Goal: Information Seeking & Learning: Learn about a topic

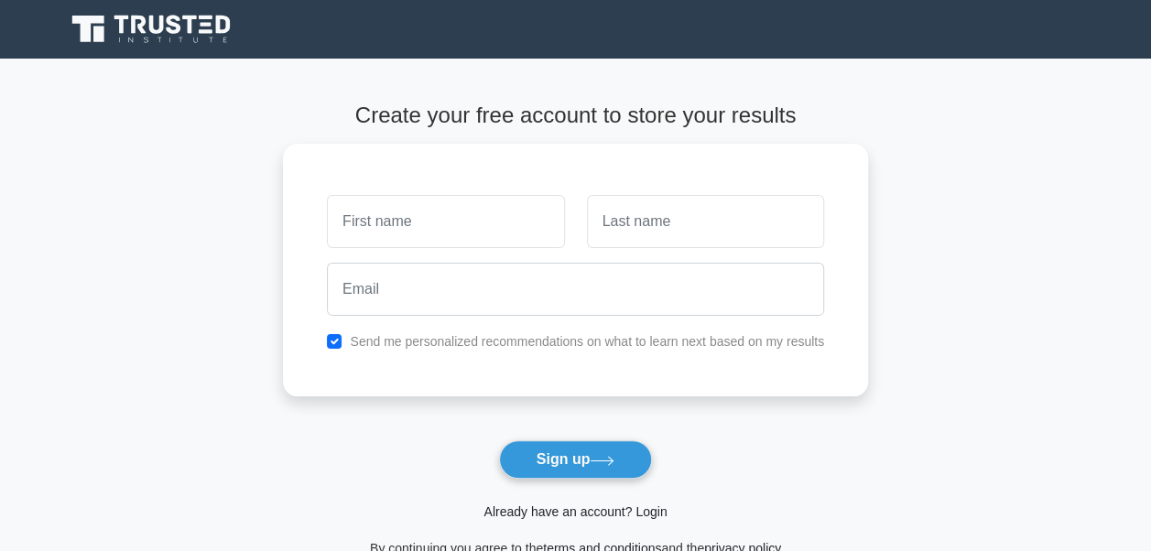
click at [559, 510] on link "Already have an account? Login" at bounding box center [574, 512] width 183 height 15
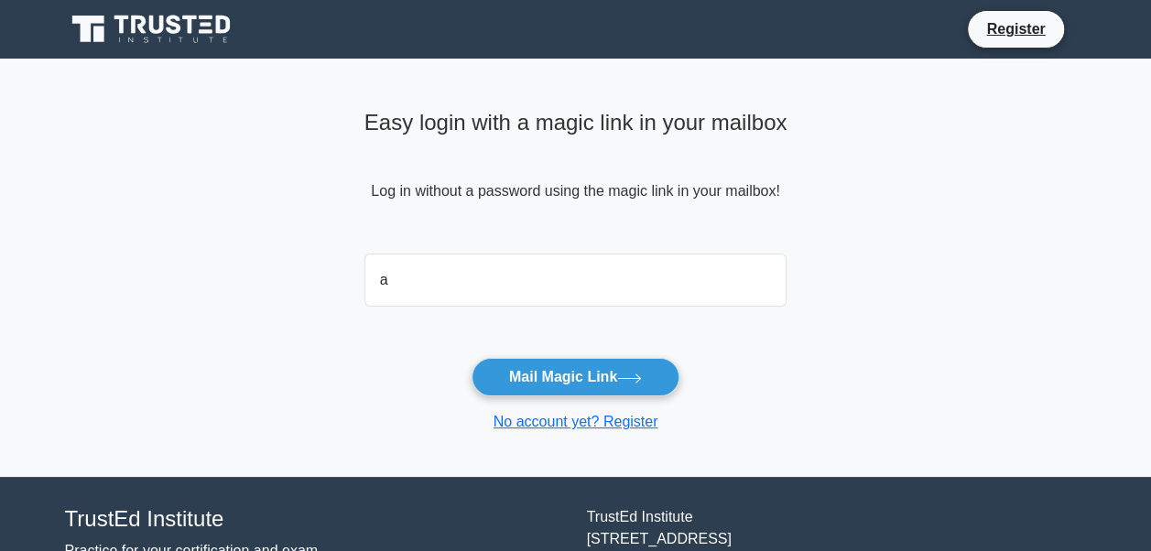
type input "anh.tran.jc@renesas.com"
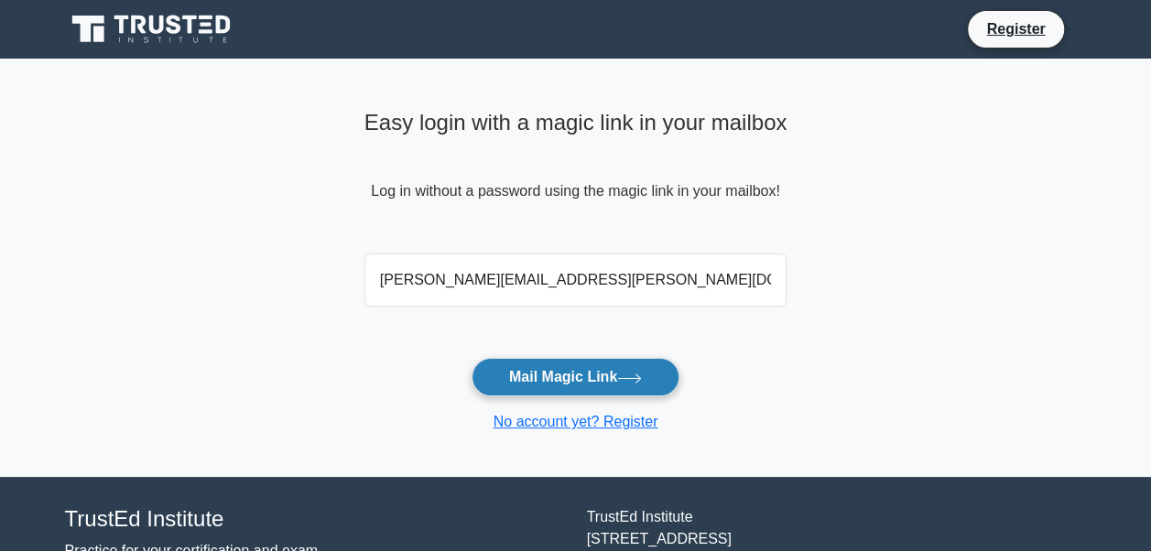
click at [599, 379] on button "Mail Magic Link" at bounding box center [576, 377] width 208 height 38
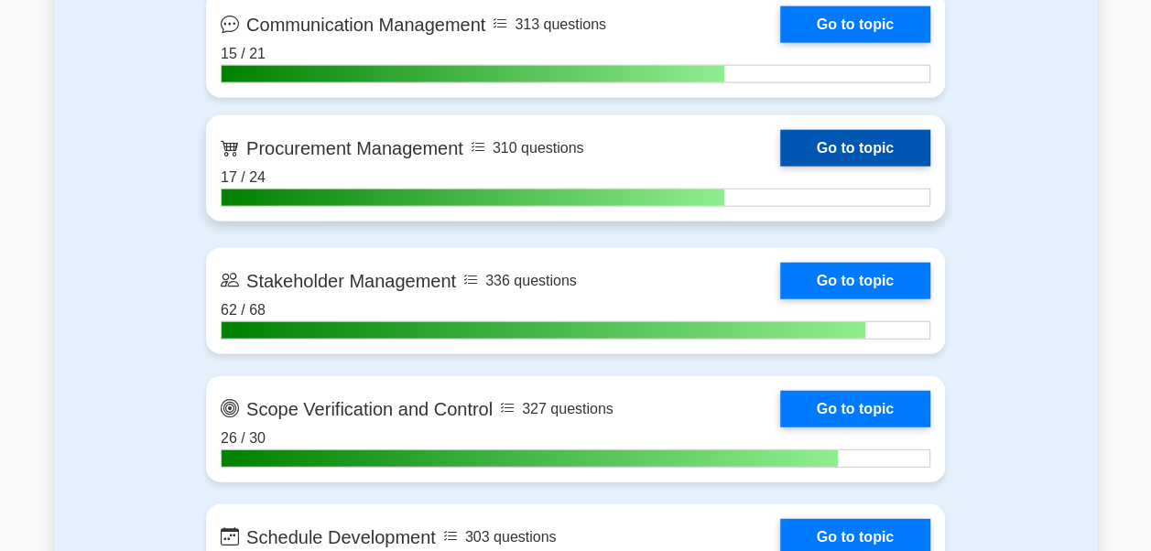
scroll to position [5117, 0]
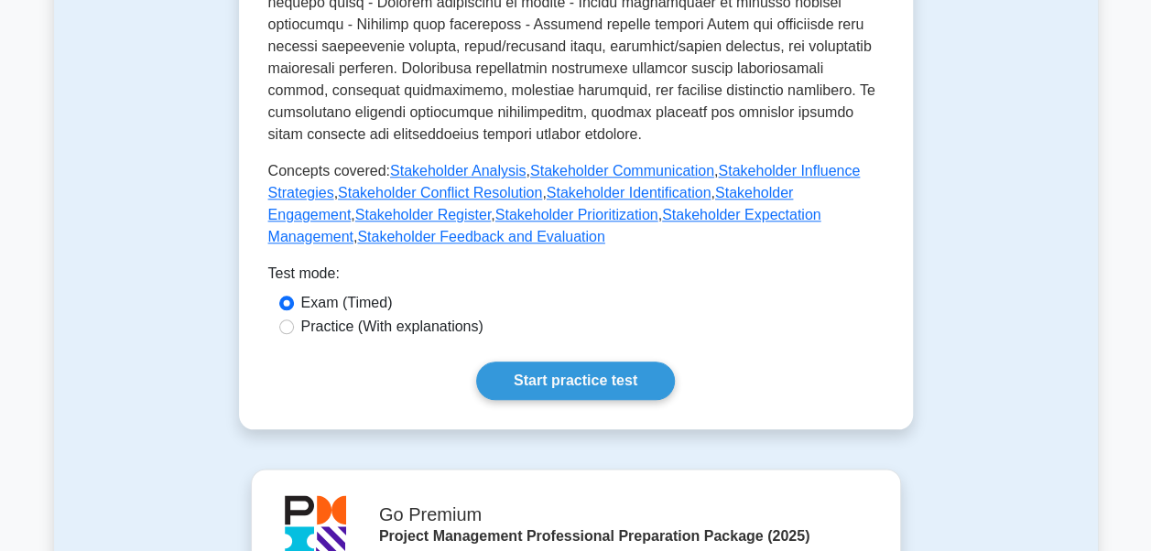
scroll to position [855, 0]
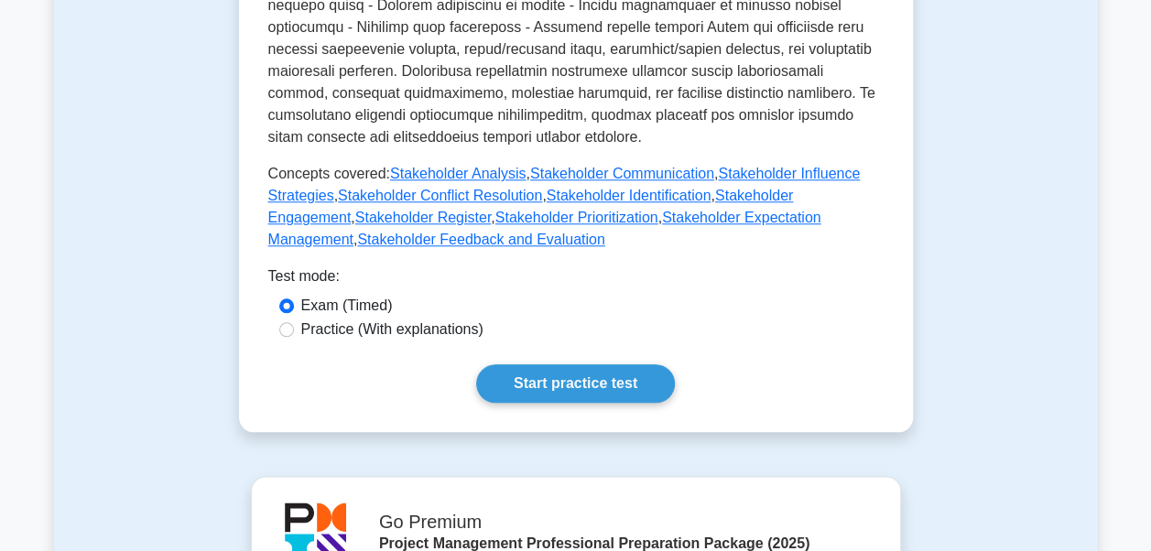
drag, startPoint x: 541, startPoint y: 352, endPoint x: 939, endPoint y: 283, distance: 404.2
click at [939, 283] on div "Stakeholder Management Managing project stakeholders expectations Stakeholder M…" at bounding box center [576, 219] width 1044 height 1870
click at [985, 309] on div "Stakeholder Management Managing project stakeholders expectations Stakeholder M…" at bounding box center [576, 219] width 1044 height 1870
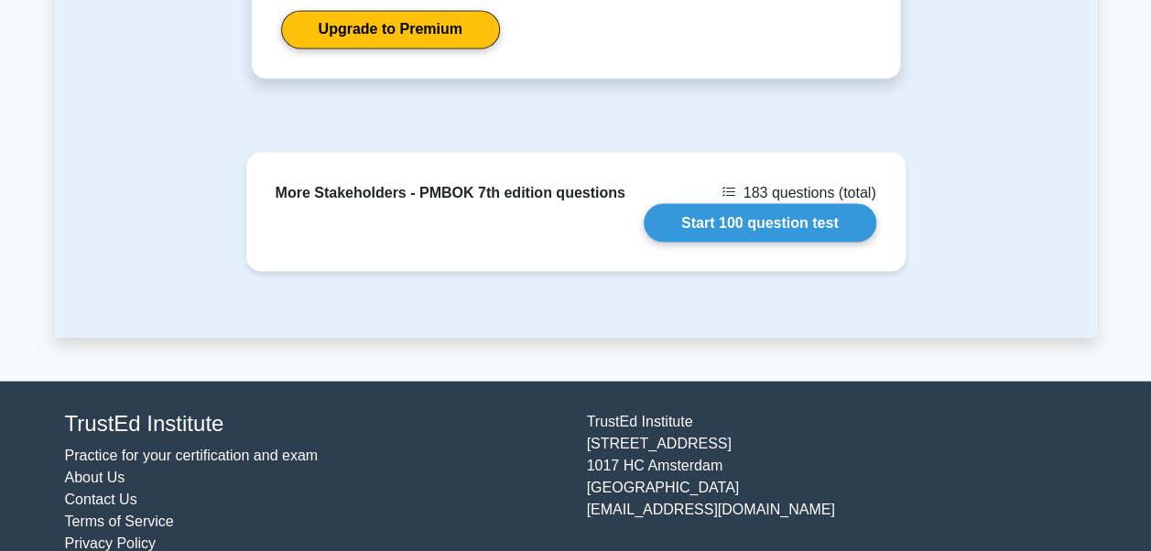
scroll to position [1591, 0]
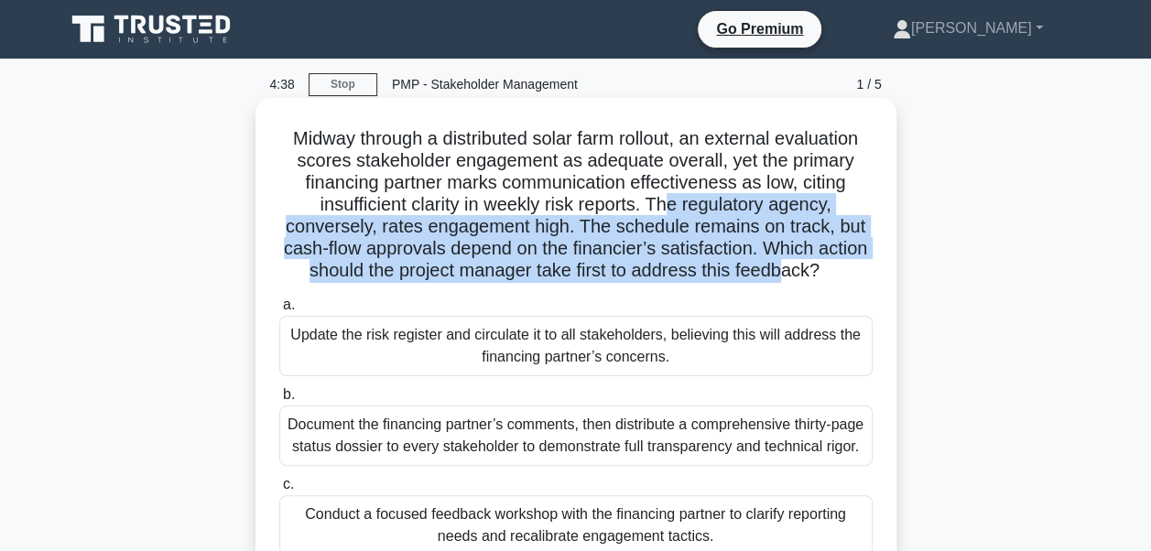
drag, startPoint x: 670, startPoint y: 204, endPoint x: 833, endPoint y: 269, distance: 175.5
click at [833, 269] on h5 "Midway through a distributed solar farm rollout, an external evaluation scores …" at bounding box center [575, 205] width 597 height 156
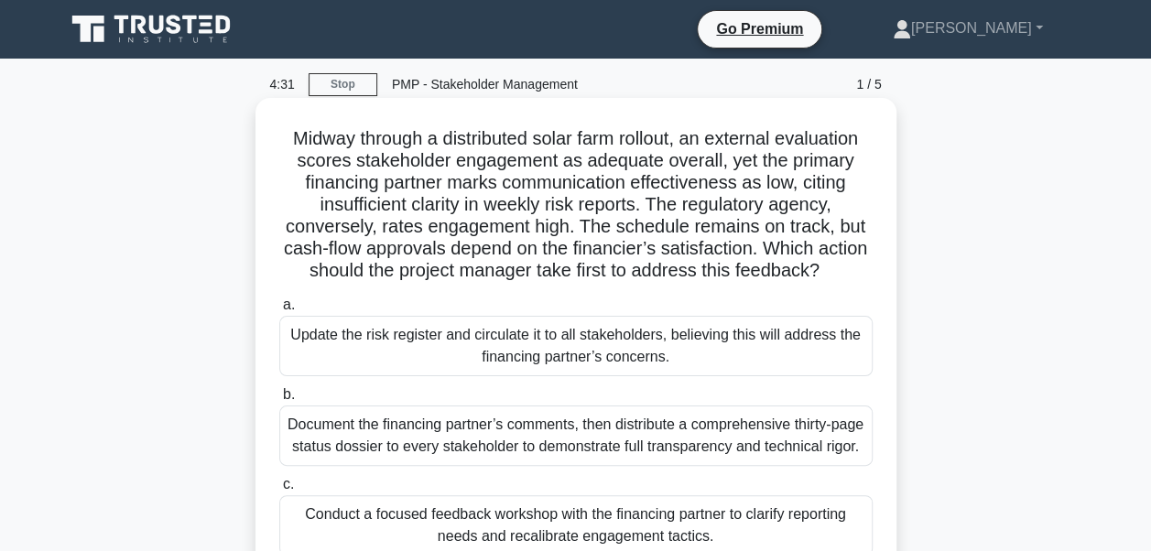
click at [695, 171] on h5 "Midway through a distributed solar farm rollout, an external evaluation scores …" at bounding box center [575, 205] width 597 height 156
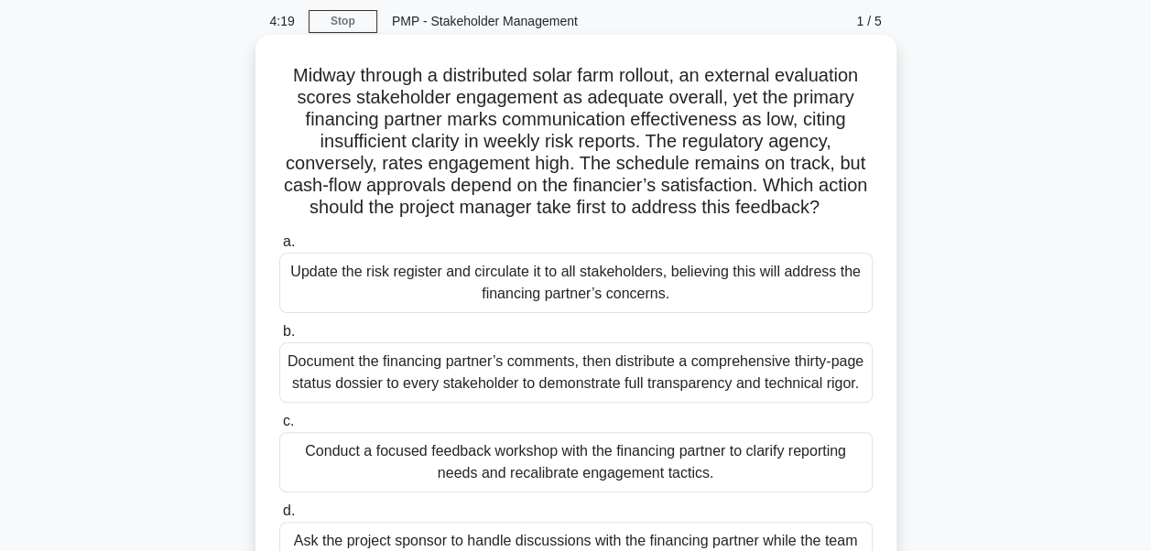
scroll to position [183, 0]
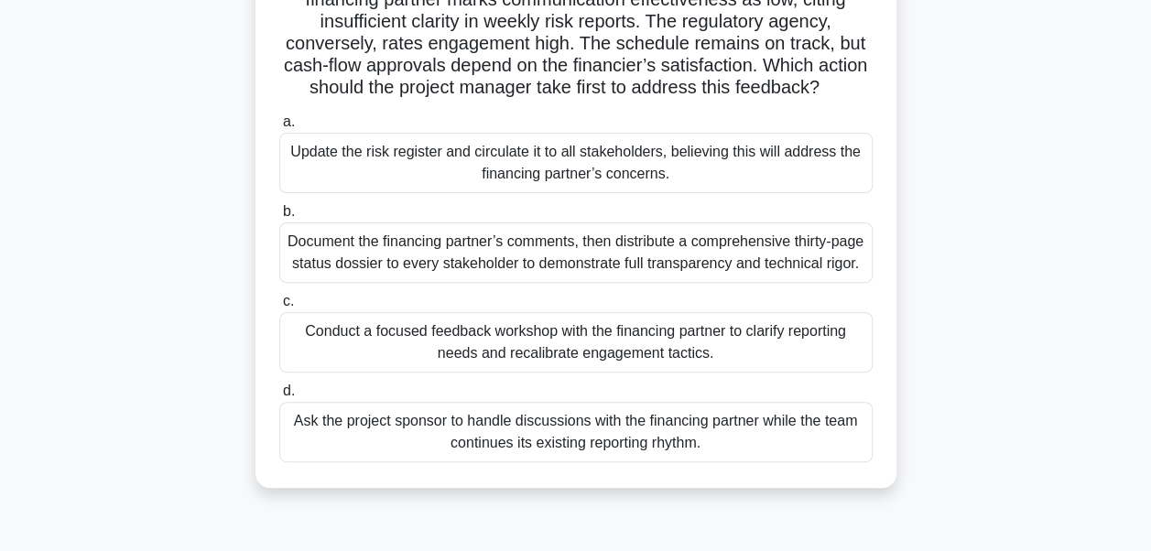
click at [568, 373] on div "Conduct a focused feedback workshop with the financing partner to clarify repor…" at bounding box center [575, 342] width 593 height 60
click at [279, 308] on input "c. Conduct a focused feedback workshop with the financing partner to clarify re…" at bounding box center [279, 302] width 0 height 12
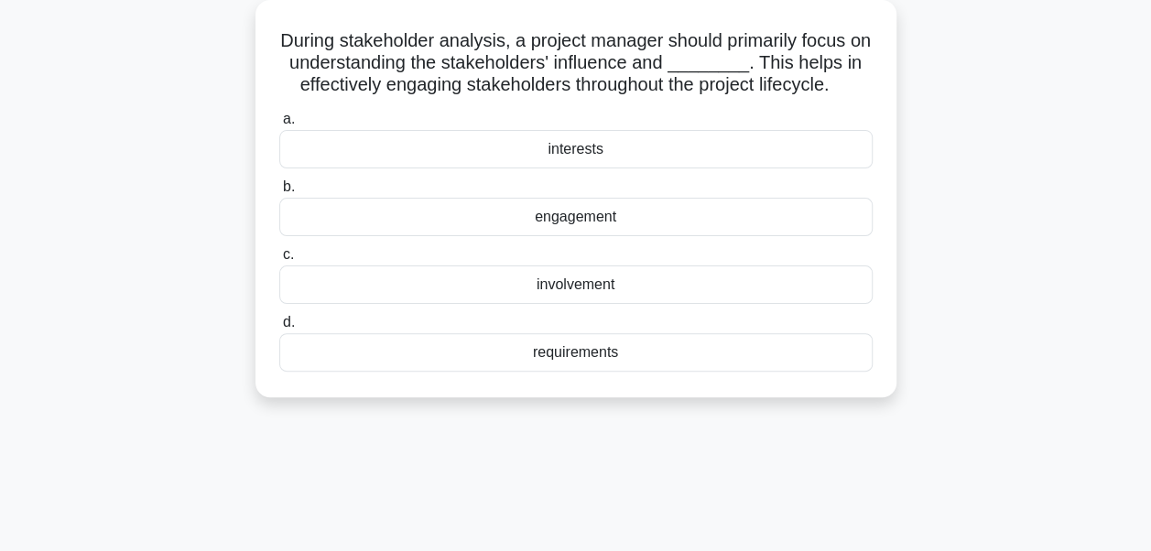
scroll to position [0, 0]
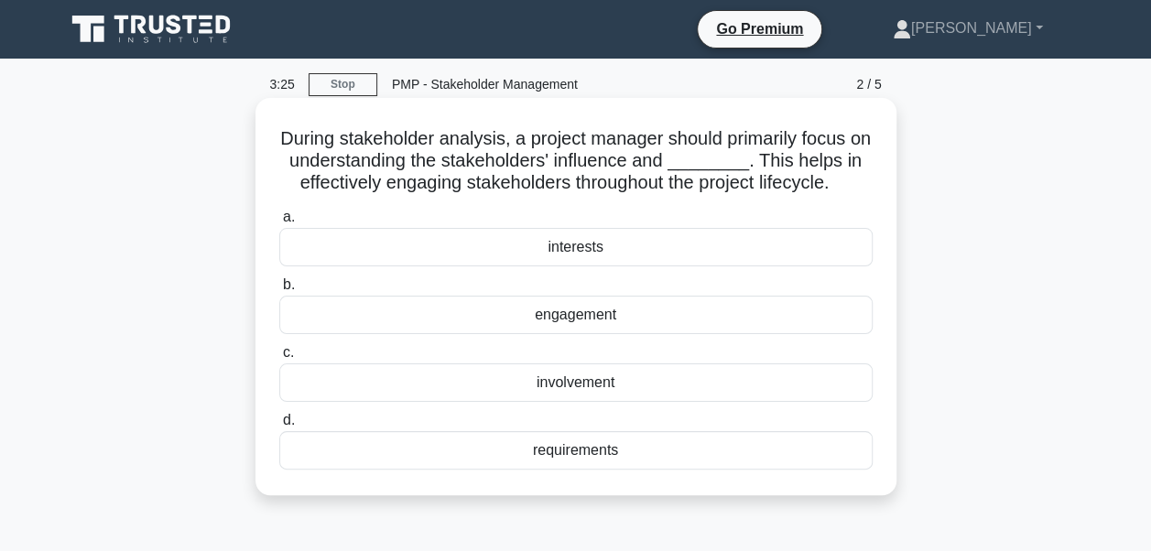
click at [636, 249] on div "interests" at bounding box center [575, 247] width 593 height 38
click at [279, 223] on input "a. interests" at bounding box center [279, 218] width 0 height 12
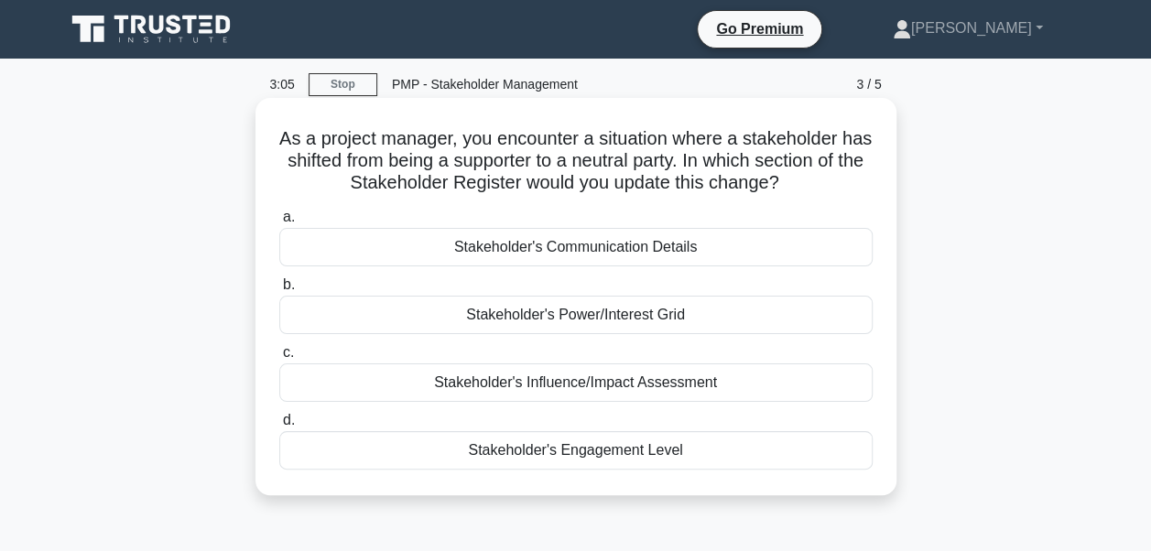
drag, startPoint x: 639, startPoint y: 339, endPoint x: 646, endPoint y: 328, distance: 13.2
click at [646, 328] on div "a. Stakeholder's Communication Details b. Stakeholder's Power/Interest Grid c. …" at bounding box center [575, 337] width 615 height 271
drag, startPoint x: 646, startPoint y: 328, endPoint x: 648, endPoint y: 319, distance: 9.3
click at [648, 319] on div "Stakeholder's Power/Interest Grid" at bounding box center [575, 315] width 593 height 38
click at [279, 291] on input "b. Stakeholder's Power/Interest Grid" at bounding box center [279, 285] width 0 height 12
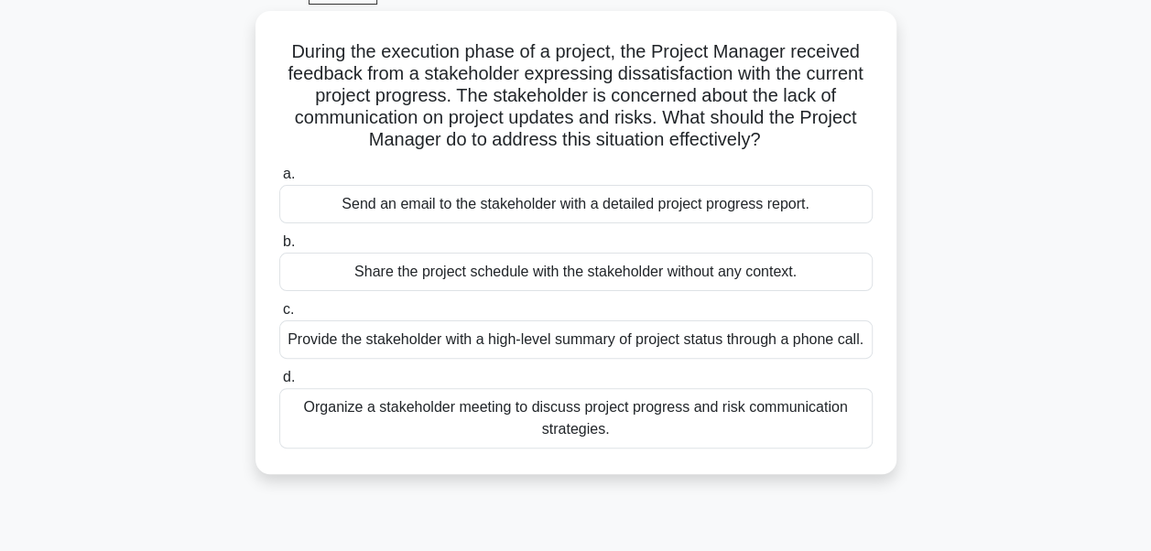
scroll to position [183, 0]
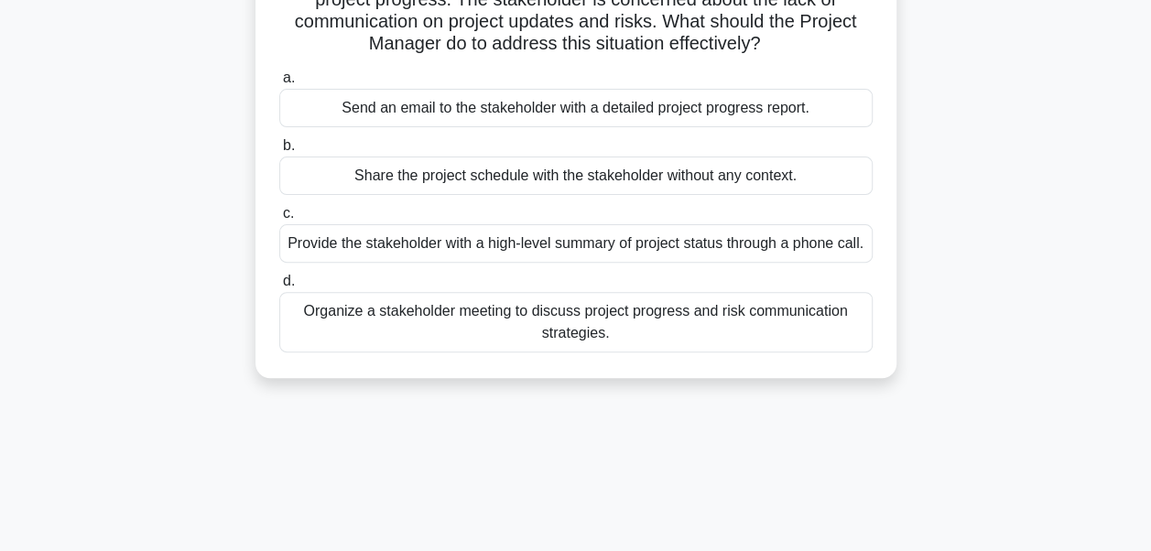
click at [603, 339] on div "Organize a stakeholder meeting to discuss project progress and risk communicati…" at bounding box center [575, 322] width 593 height 60
click at [279, 288] on input "d. Organize a stakeholder meeting to discuss project progress and risk communic…" at bounding box center [279, 282] width 0 height 12
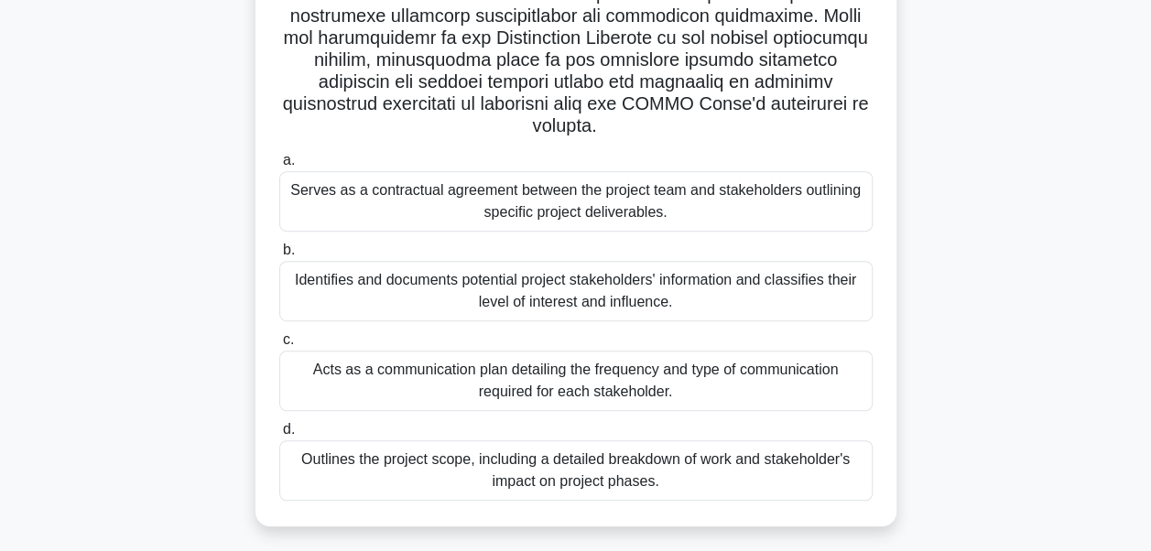
scroll to position [366, 0]
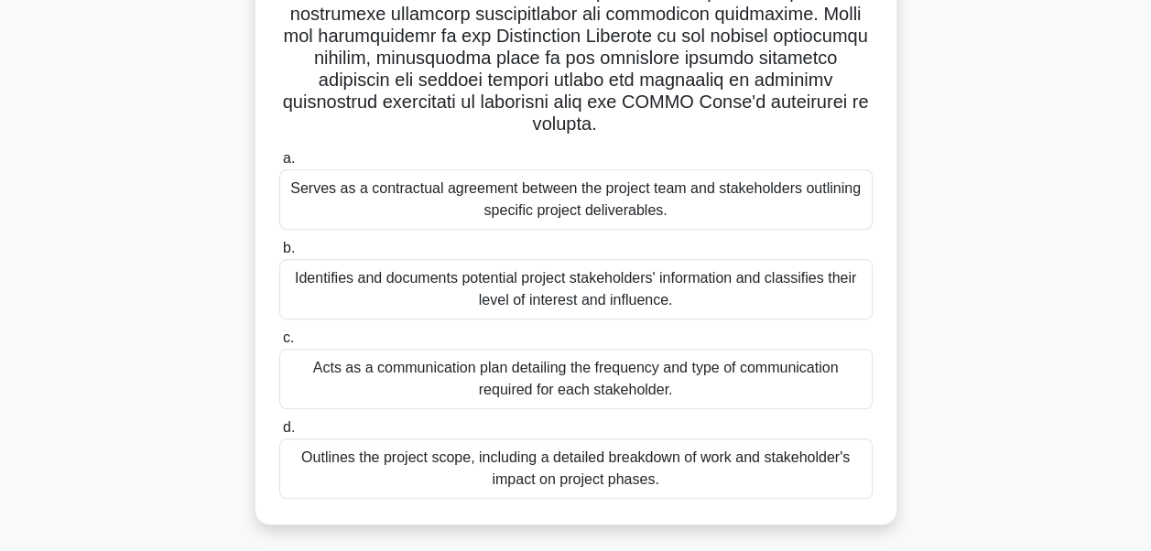
click at [535, 283] on div "Identifies and documents potential project stakeholders' information and classi…" at bounding box center [575, 289] width 593 height 60
click at [279, 255] on input "b. Identifies and documents potential project stakeholders' information and cla…" at bounding box center [279, 249] width 0 height 12
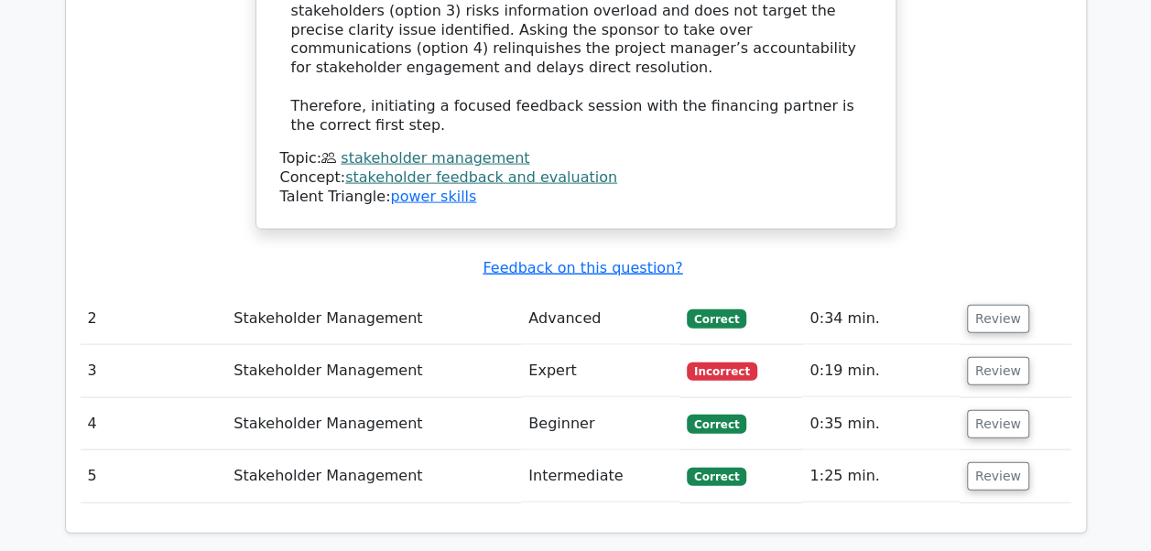
scroll to position [1903, 0]
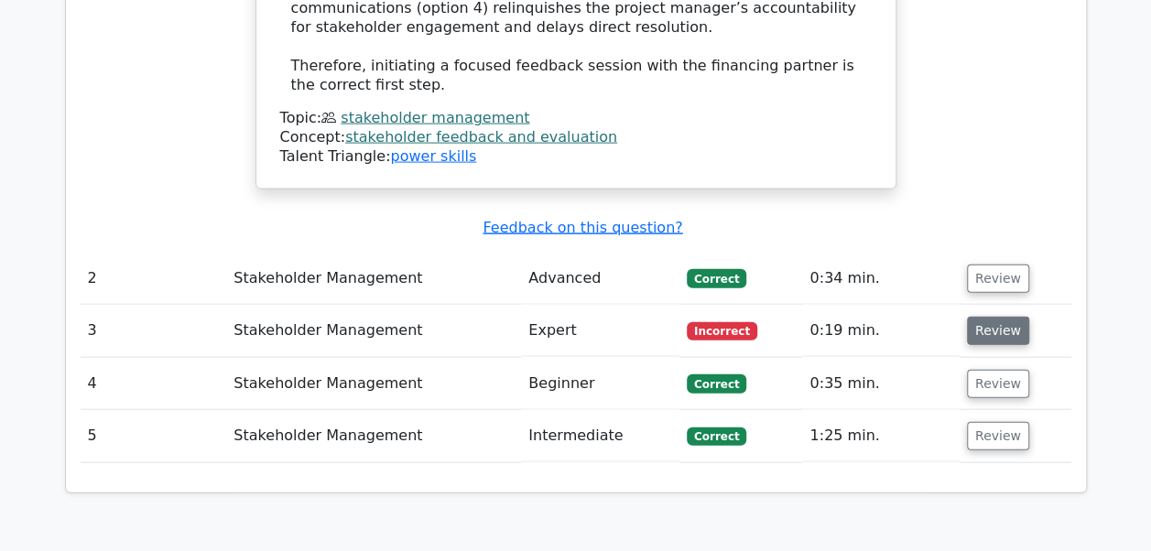
click at [999, 317] on button "Review" at bounding box center [998, 331] width 62 height 28
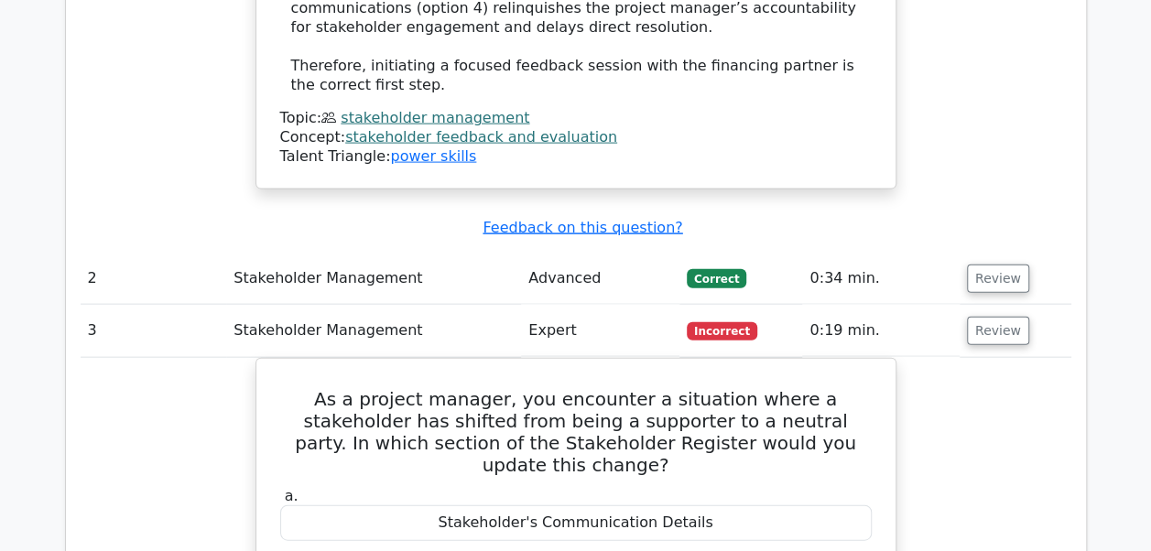
scroll to position [1994, 0]
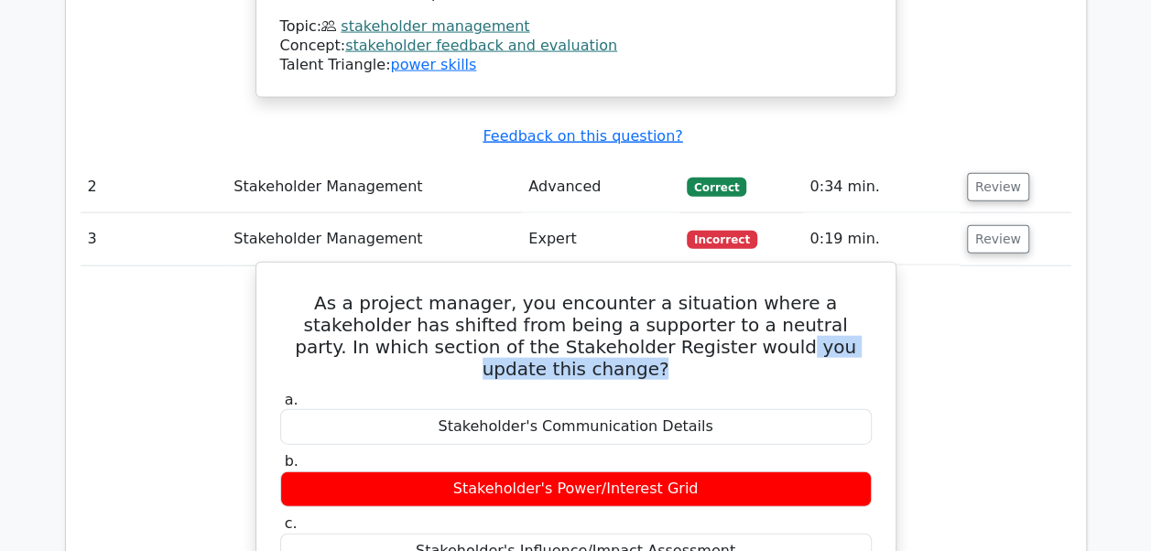
drag, startPoint x: 608, startPoint y: 280, endPoint x: 839, endPoint y: 279, distance: 230.7
click at [839, 292] on h5 "As a project manager, you encounter a situation where a stakeholder has shifted…" at bounding box center [575, 336] width 595 height 88
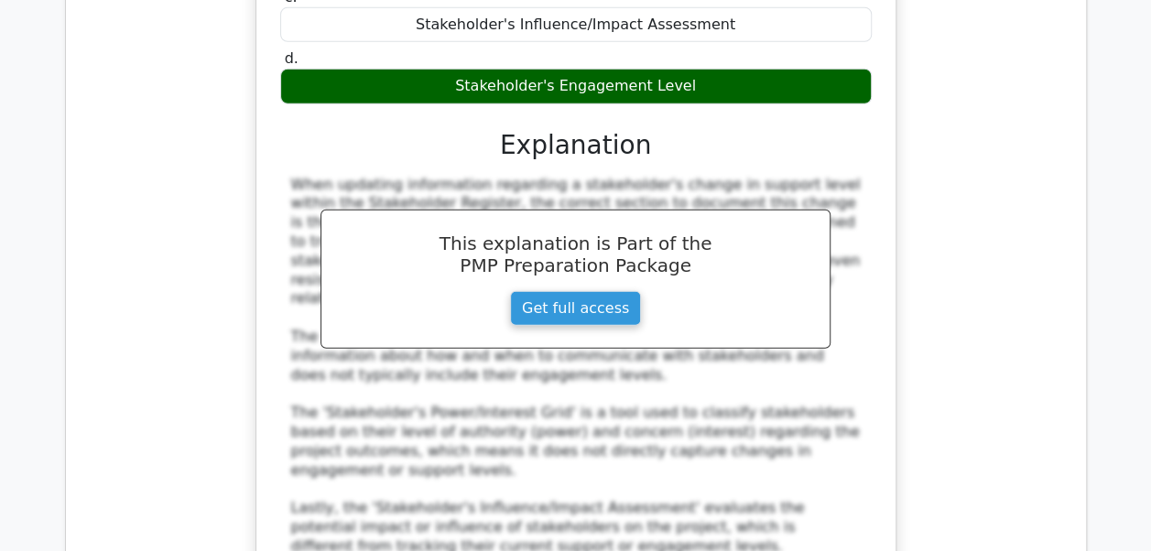
scroll to position [2269, 0]
